Goal: Task Accomplishment & Management: Use online tool/utility

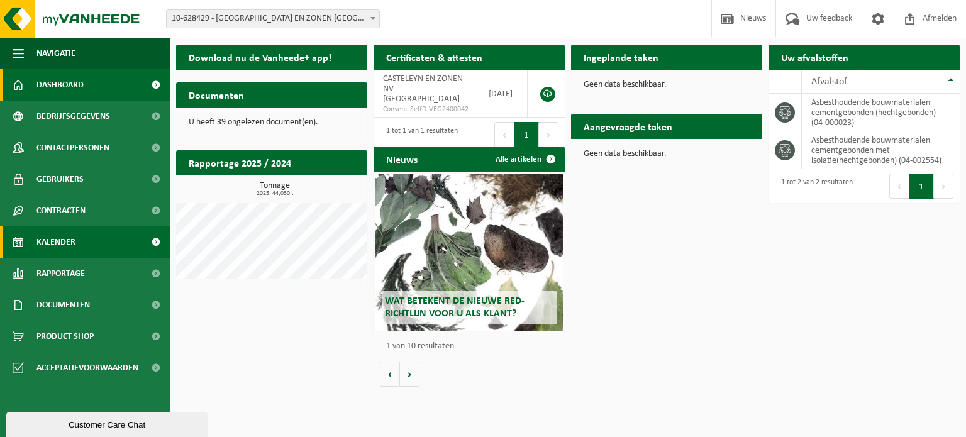
click at [75, 243] on link "Kalender" at bounding box center [85, 241] width 170 height 31
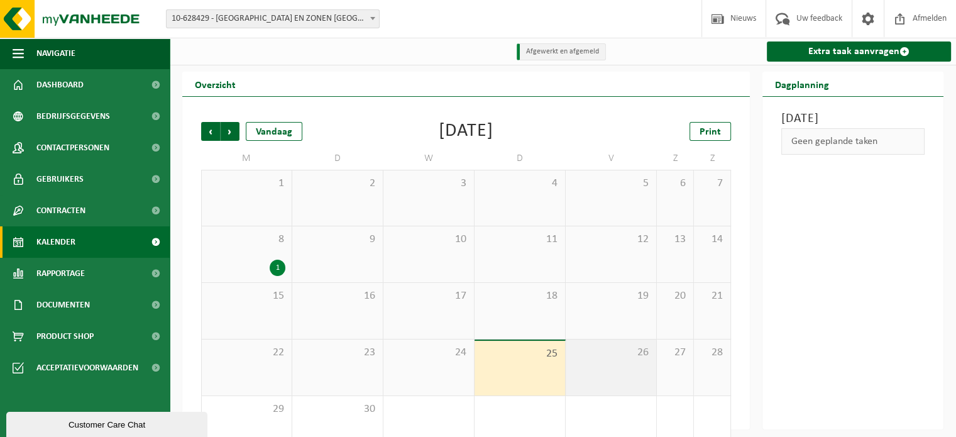
click at [606, 370] on div "26" at bounding box center [611, 368] width 91 height 56
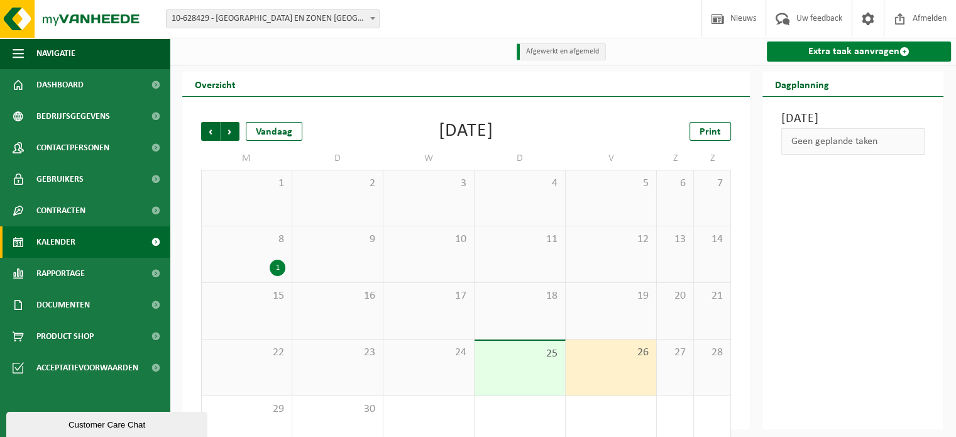
click at [860, 47] on link "Extra taak aanvragen" at bounding box center [859, 51] width 184 height 20
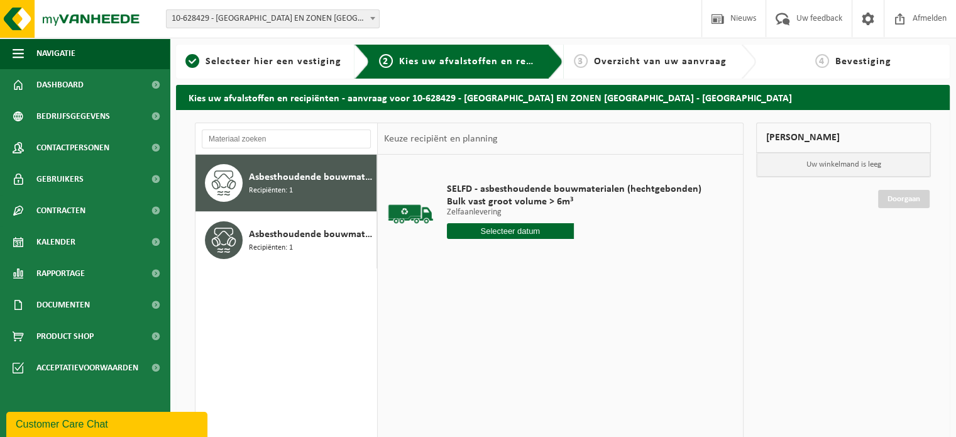
click at [496, 230] on input "text" at bounding box center [511, 231] width 128 height 16
click at [541, 362] on div "26" at bounding box center [547, 363] width 22 height 20
type input "Van 2025-09-26"
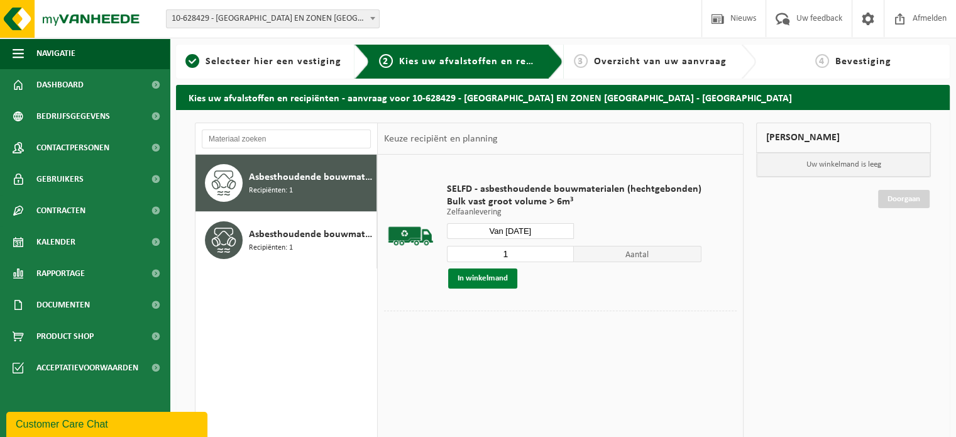
click at [490, 280] on button "In winkelmand" at bounding box center [482, 278] width 69 height 20
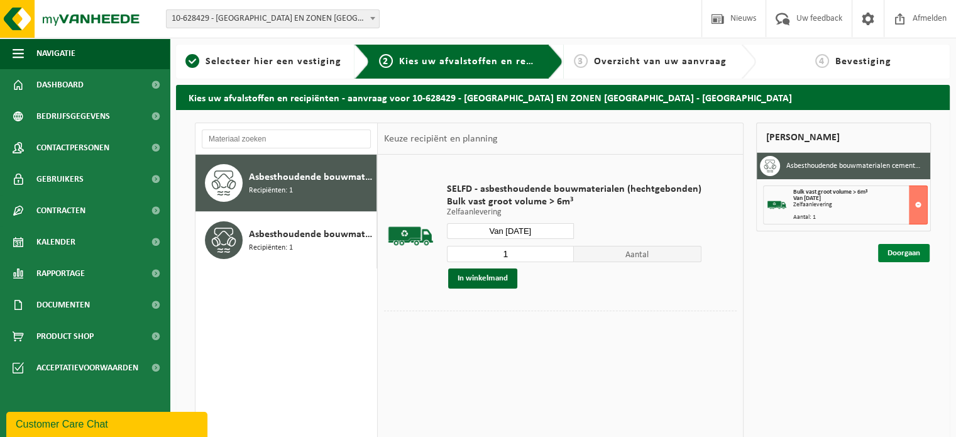
click at [897, 253] on link "Doorgaan" at bounding box center [904, 253] width 52 height 18
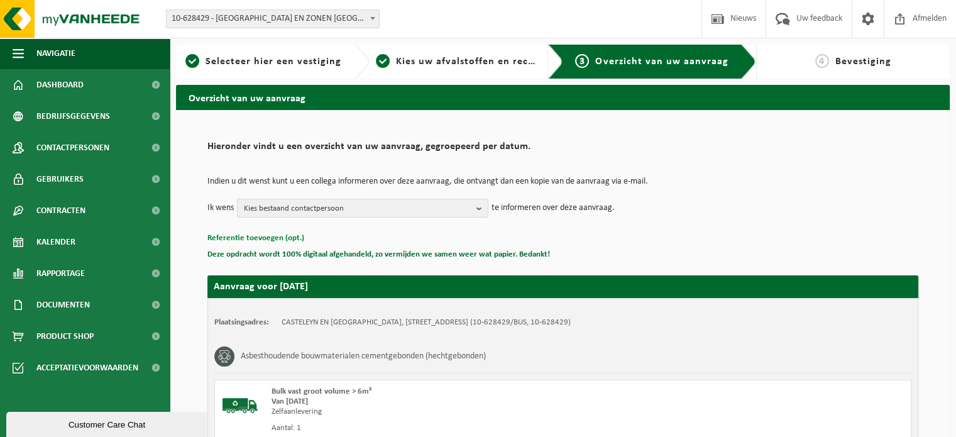
click at [277, 238] on button "Referentie toevoegen (opt.)" at bounding box center [255, 238] width 97 height 16
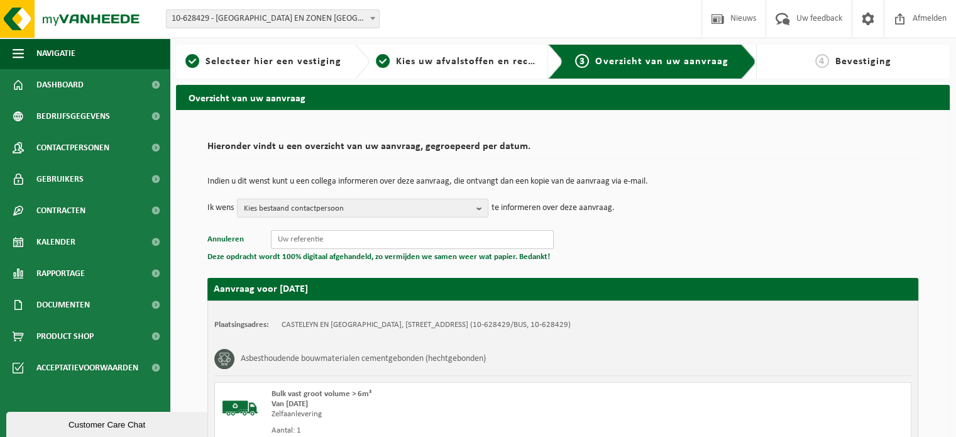
click at [321, 241] on input "text" at bounding box center [412, 239] width 283 height 19
click at [342, 229] on div "Indien u dit wenst kunt u een collega informeren over deze aanvraag, die ontvan…" at bounding box center [562, 197] width 711 height 65
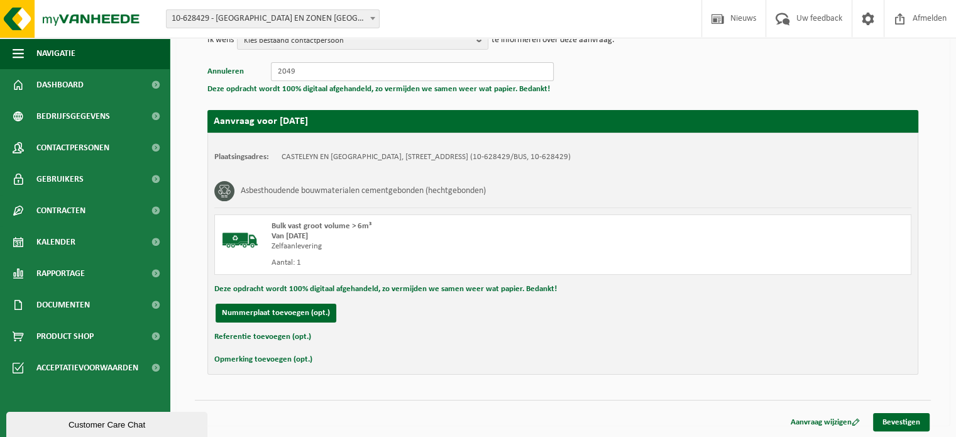
click at [441, 74] on input "2049" at bounding box center [412, 71] width 283 height 19
click at [327, 70] on input "2049 - Dentergem" at bounding box center [412, 71] width 283 height 19
type input "2049 - Dentergem"
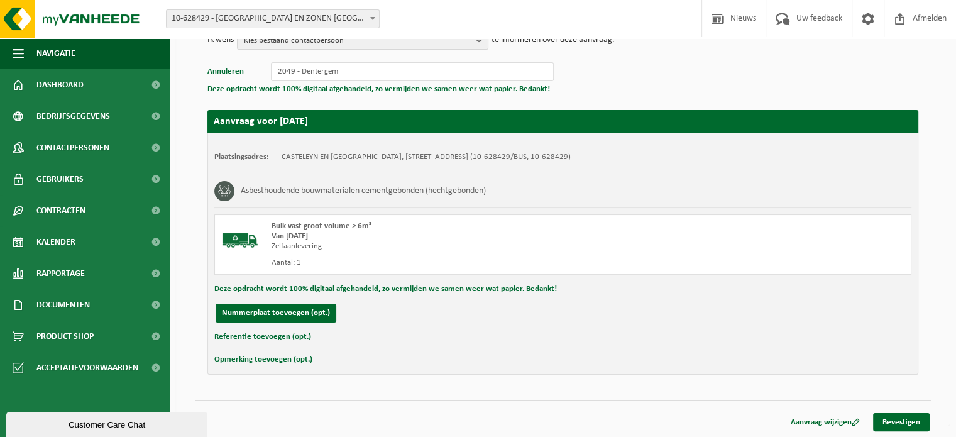
click at [245, 333] on button "Referentie toevoegen (opt.)" at bounding box center [262, 337] width 97 height 16
click at [309, 332] on input "text" at bounding box center [587, 338] width 623 height 19
paste input "2049 - Dentergem"
type input "2049 - Dentergem"
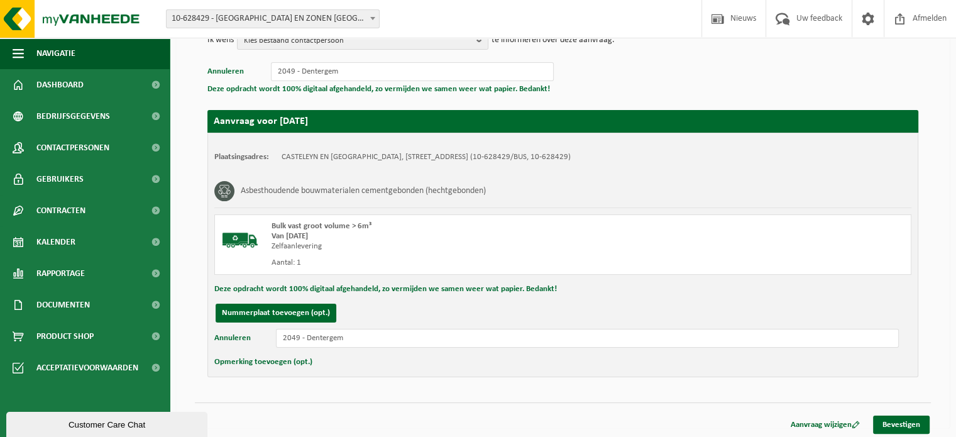
click at [292, 362] on button "Opmerking toevoegen (opt.)" at bounding box center [263, 362] width 98 height 16
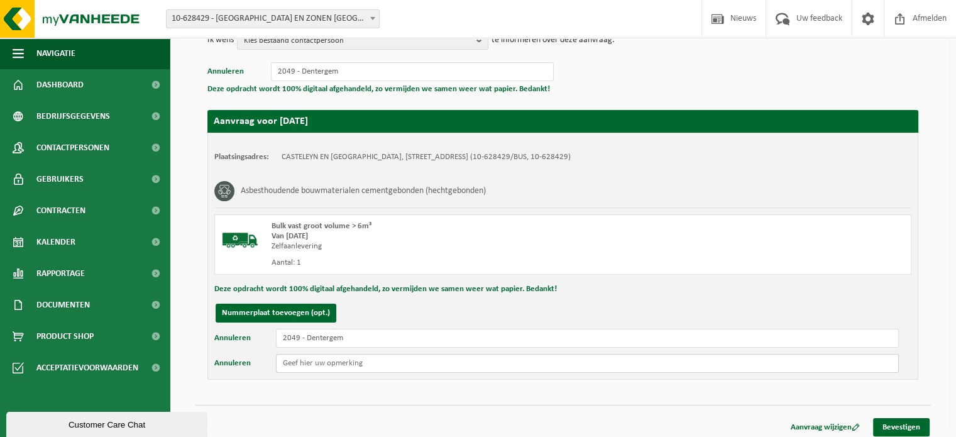
click at [306, 363] on input "text" at bounding box center [587, 363] width 623 height 19
paste input "2049 - Dentergem"
type input "2049 - Dentergem"
click at [893, 423] on link "Bevestigen" at bounding box center [901, 427] width 57 height 18
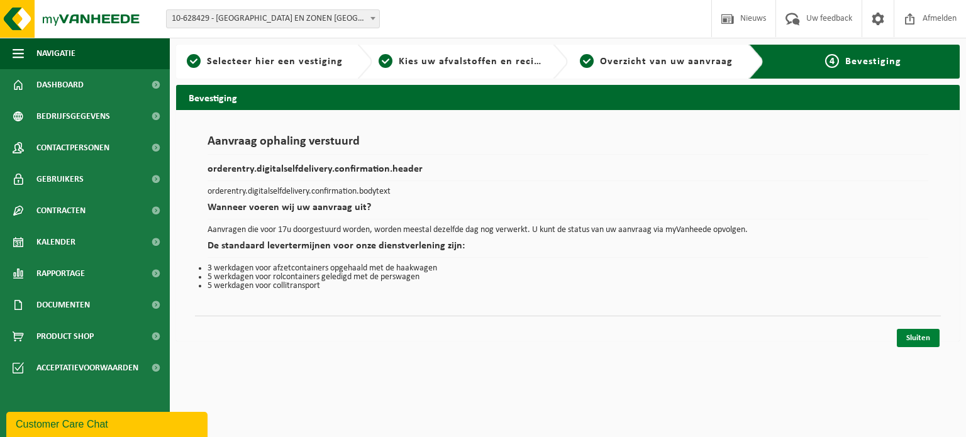
click at [898, 340] on link "Sluiten" at bounding box center [918, 338] width 43 height 18
